Goal: Task Accomplishment & Management: Use online tool/utility

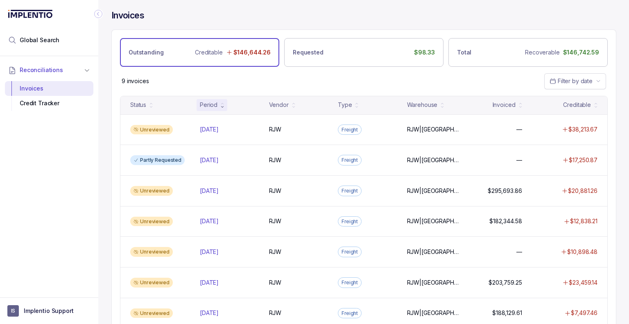
click at [454, 80] on div "9 invoices Filter by date" at bounding box center [364, 81] width 504 height 29
click at [28, 35] on li "Global Search" at bounding box center [49, 40] width 88 height 18
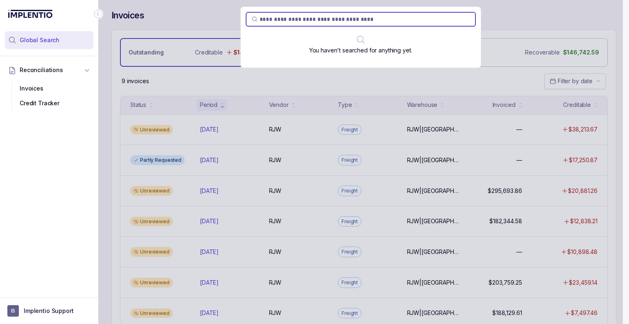
type input "*******"
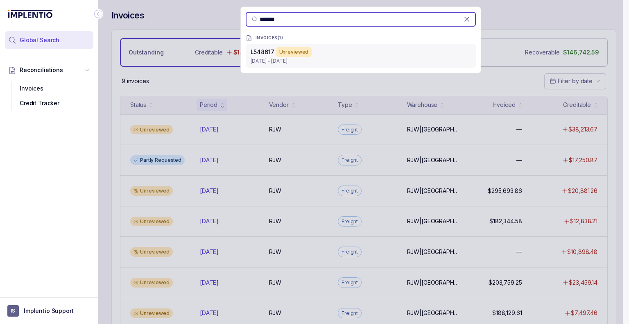
click at [303, 48] on div "Unreviewed" at bounding box center [294, 52] width 36 height 10
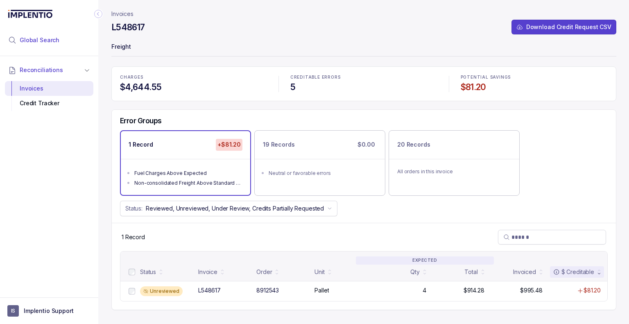
click at [59, 42] on li "Global Search" at bounding box center [49, 40] width 88 height 18
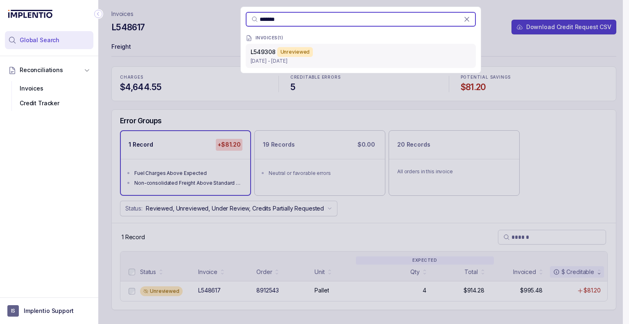
type input "*******"
click at [308, 59] on p "[DATE] - [DATE]" at bounding box center [361, 61] width 220 height 8
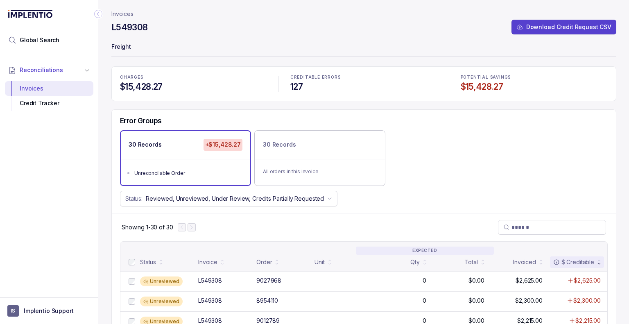
click at [251, 67] on div "CHARGES $15,428.27 CREDITABLE ERRORS 127 POTENTIAL SAVINGS $15,428.27" at bounding box center [363, 83] width 505 height 35
click at [131, 17] on p "Invoices" at bounding box center [122, 14] width 22 height 8
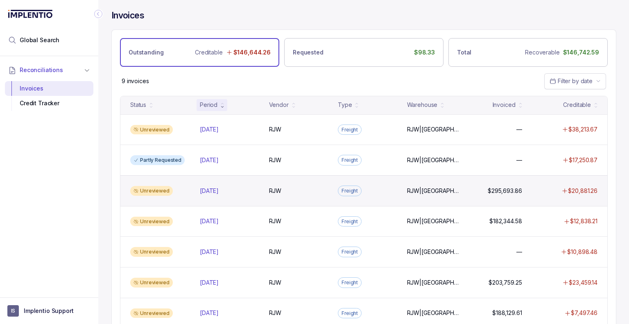
click at [306, 196] on div "Unreviewed [DATE] [DATE] RJW RJW Freight RJW|[GEOGRAPHIC_DATA] RJW|IL $295,693.…" at bounding box center [363, 190] width 487 height 31
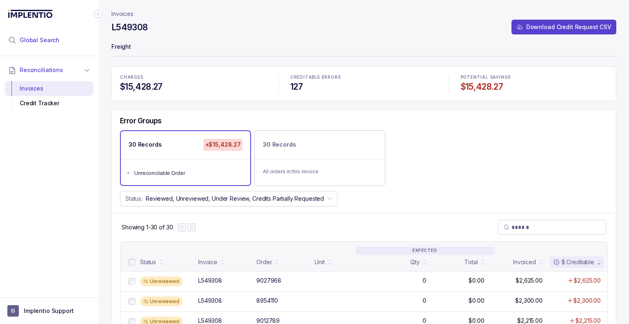
click at [52, 41] on span "Global Search" at bounding box center [40, 40] width 40 height 8
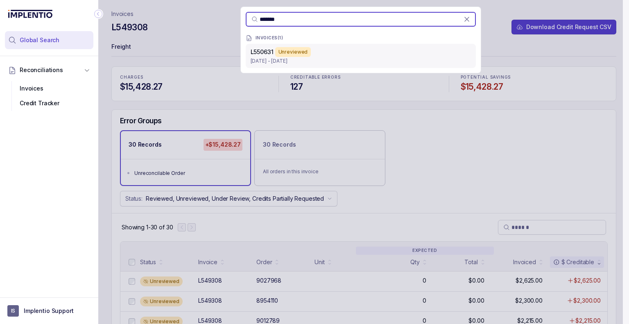
type input "*******"
click at [344, 51] on div "L550631 Unreviewed" at bounding box center [361, 52] width 220 height 10
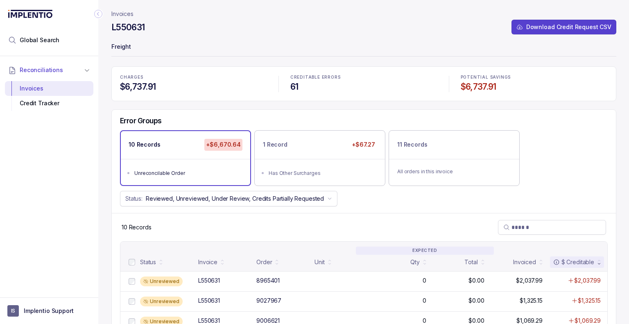
click at [222, 111] on div "Error Groups 10 Records +$6,670.64 Unreconcilable Order 1 Record +$67.27 Has Ot…" at bounding box center [364, 161] width 504 height 103
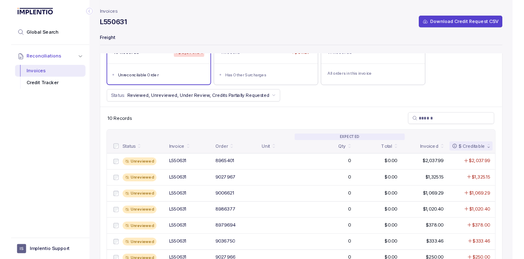
scroll to position [32, 0]
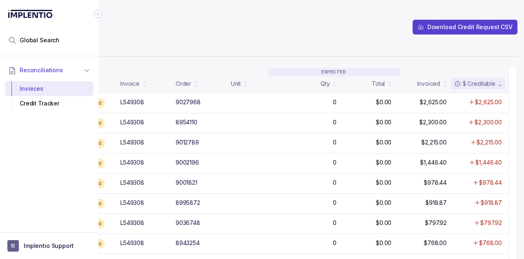
scroll to position [179, 0]
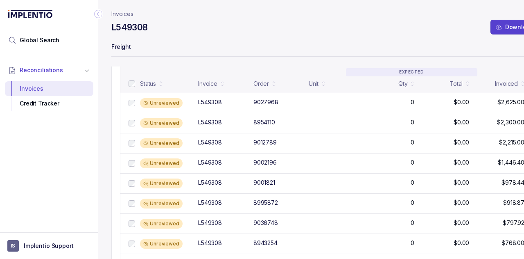
click at [98, 17] on icon "Collapse Icon" at bounding box center [98, 14] width 8 height 8
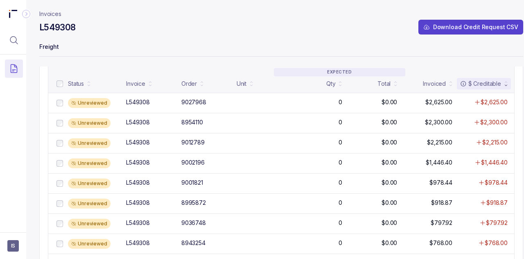
drag, startPoint x: 392, startPoint y: 39, endPoint x: 324, endPoint y: 54, distance: 70.5
click at [392, 39] on header "Invoices L549308 Download Credit Request CSV Freight" at bounding box center [281, 33] width 484 height 66
click at [356, 59] on header "Invoices L549308 Download Credit Request CSV Freight" at bounding box center [281, 33] width 484 height 66
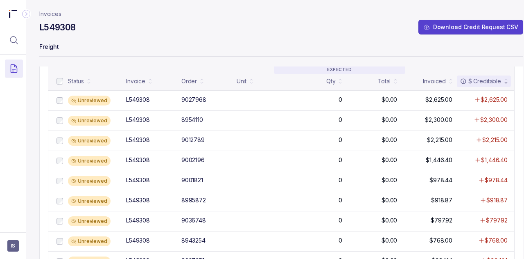
click at [377, 41] on p "Freight" at bounding box center [281, 47] width 484 height 16
click at [26, 14] on icon "Collapse Icon" at bounding box center [26, 14] width 8 height 8
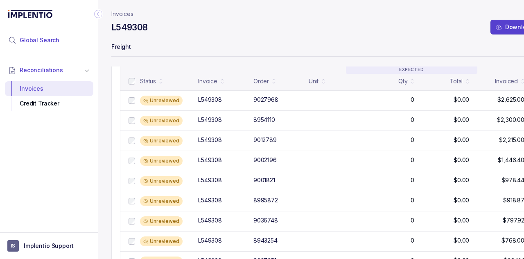
click at [19, 43] on div "Global Search" at bounding box center [33, 40] width 51 height 8
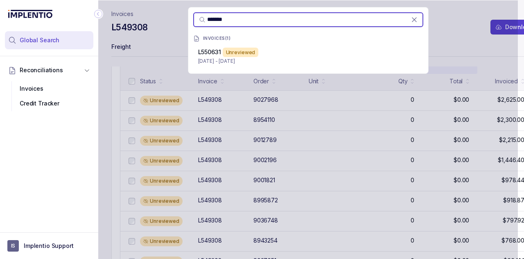
type input "*******"
click at [218, 63] on p "[DATE] - [DATE]" at bounding box center [308, 61] width 220 height 8
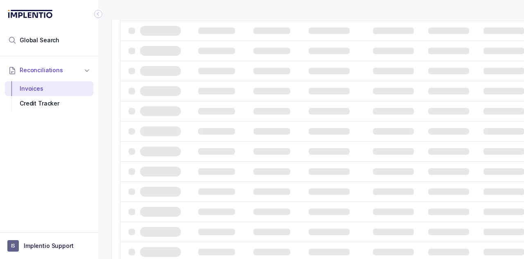
scroll to position [92, 0]
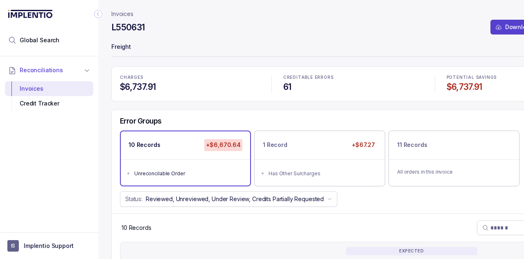
scroll to position [14, 0]
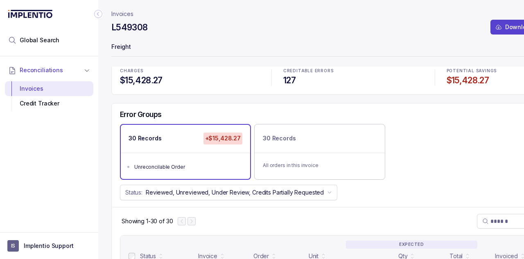
scroll to position [6, 0]
